Goal: Task Accomplishment & Management: Complete application form

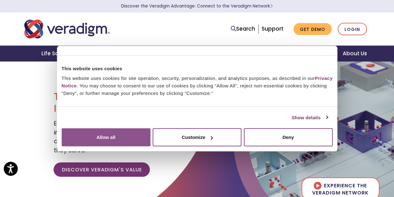
click at [151, 143] on button "Allow all" at bounding box center [106, 137] width 89 height 18
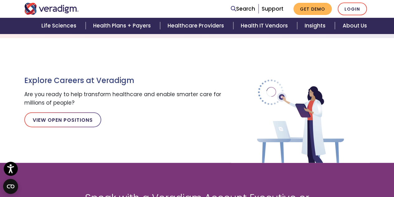
scroll to position [676, 0]
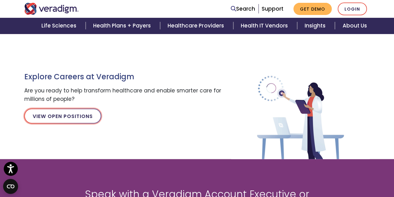
click at [62, 113] on link "View Open Positions" at bounding box center [62, 116] width 77 height 15
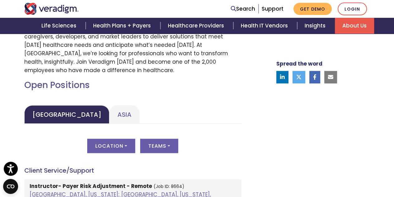
scroll to position [249, 0]
click at [113, 146] on button "Location" at bounding box center [111, 145] width 48 height 14
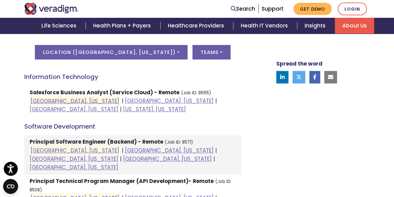
scroll to position [218, 0]
